Goal: Task Accomplishment & Management: Use online tool/utility

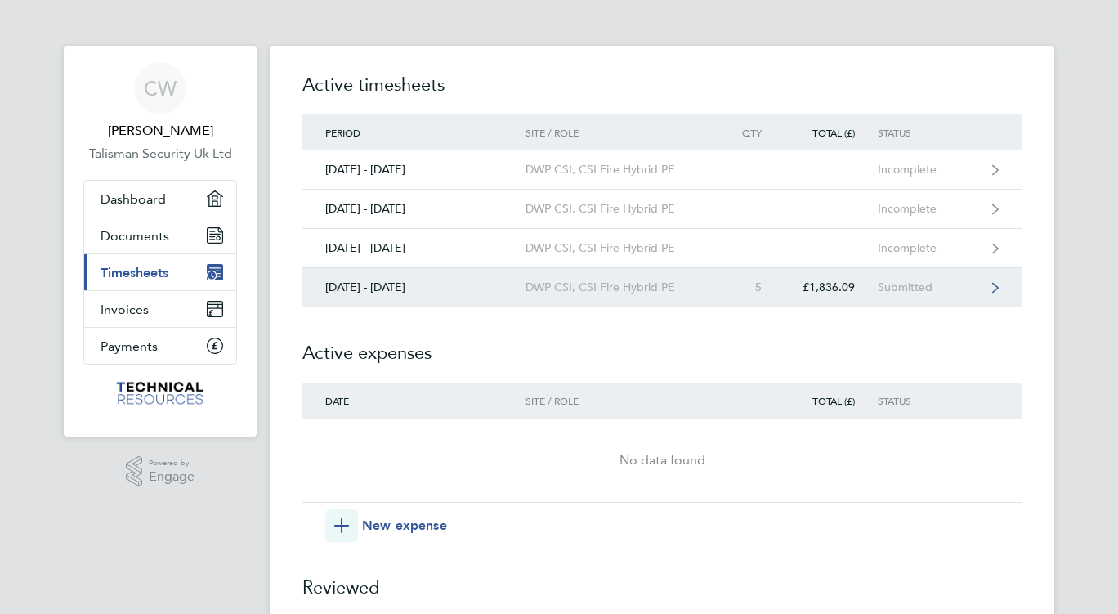
click at [403, 286] on div "[DATE] - [DATE]" at bounding box center [413, 287] width 223 height 14
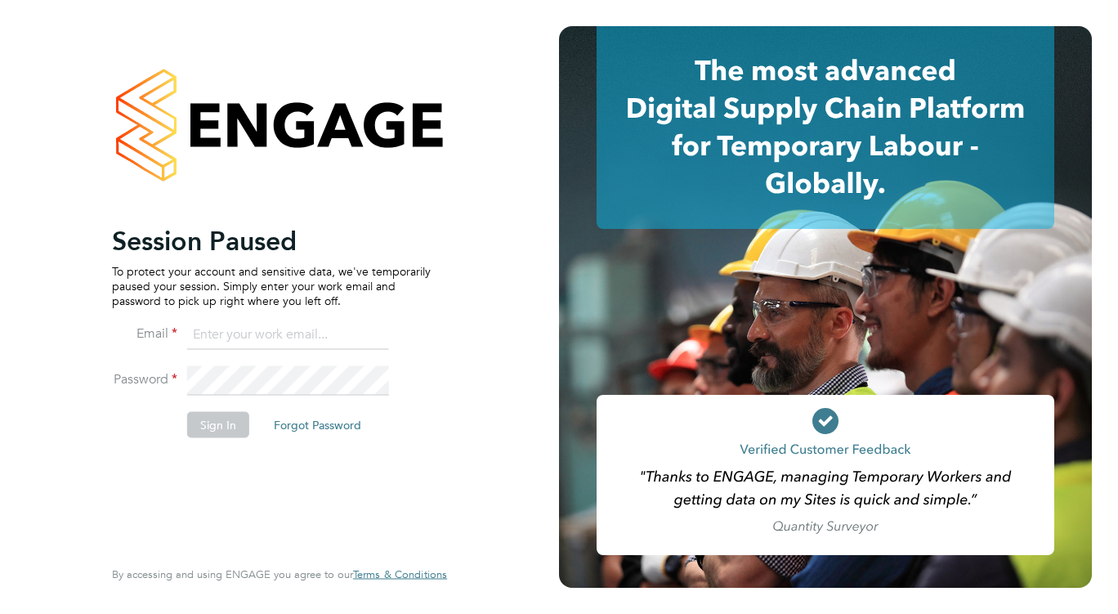
click at [256, 338] on input at bounding box center [288, 334] width 202 height 29
type input "chrisgwithey@msn.com"
click at [220, 424] on button "Sign In" at bounding box center [218, 424] width 62 height 26
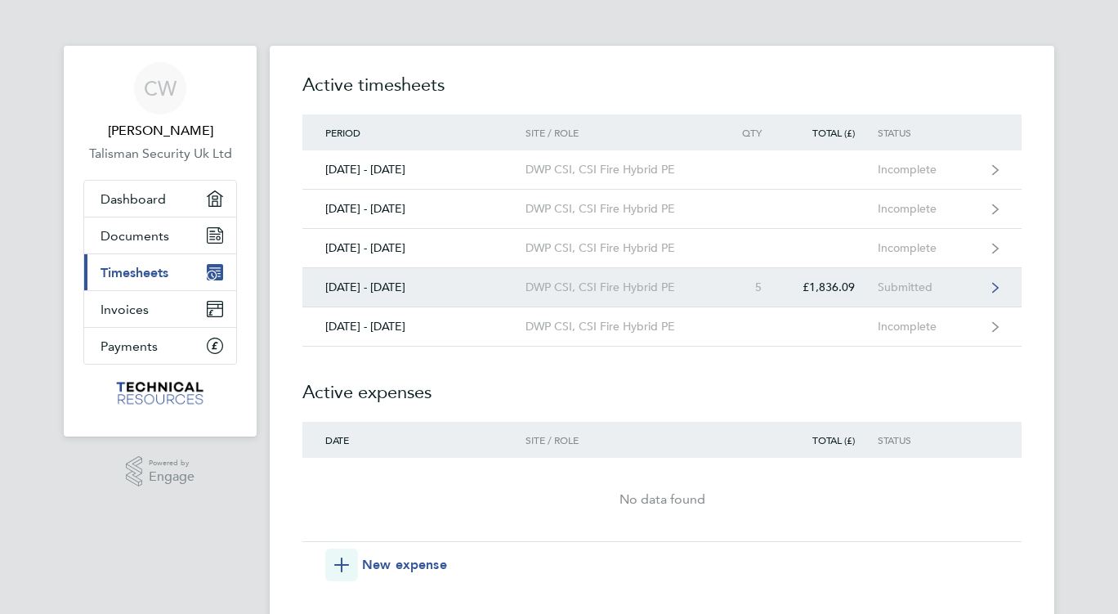
click at [382, 285] on div "[DATE] - [DATE]" at bounding box center [413, 287] width 223 height 14
